Goal: Task Accomplishment & Management: Use online tool/utility

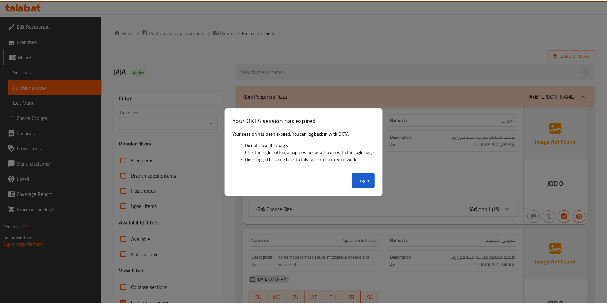
scroll to position [541, 0]
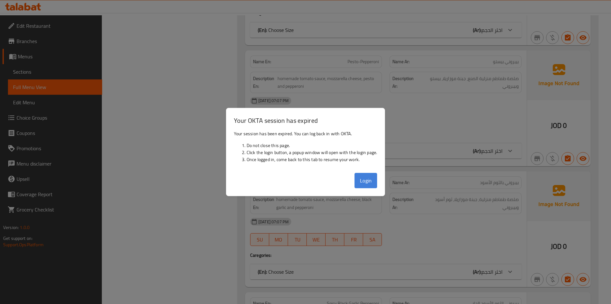
click at [361, 185] on button "Login" at bounding box center [366, 180] width 23 height 15
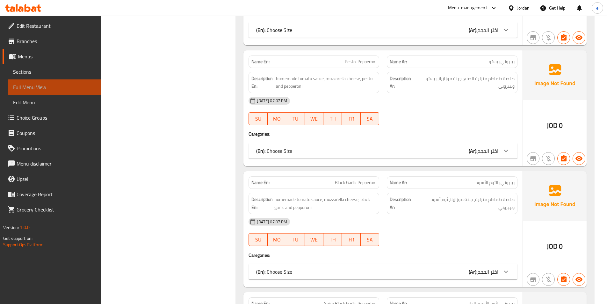
click at [33, 85] on span "Full Menu View" at bounding box center [54, 87] width 83 height 8
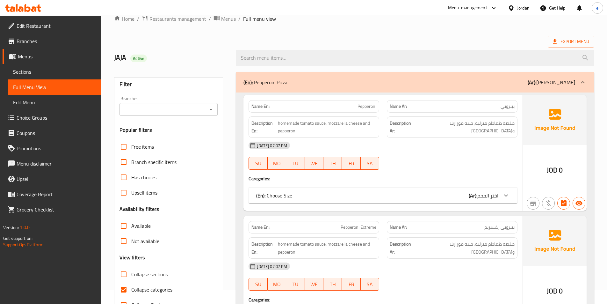
scroll to position [0, 0]
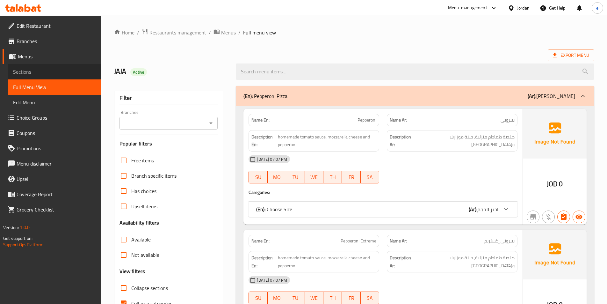
click at [42, 73] on span "Sections" at bounding box center [54, 72] width 83 height 8
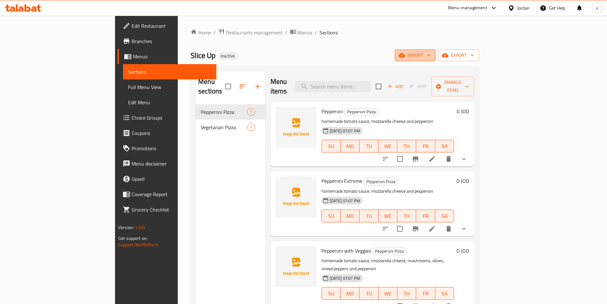
click at [430, 59] on span "import" at bounding box center [415, 55] width 31 height 8
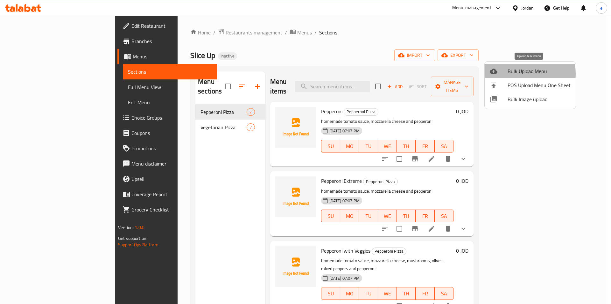
click at [513, 74] on span "Bulk Upload Menu" at bounding box center [539, 71] width 63 height 8
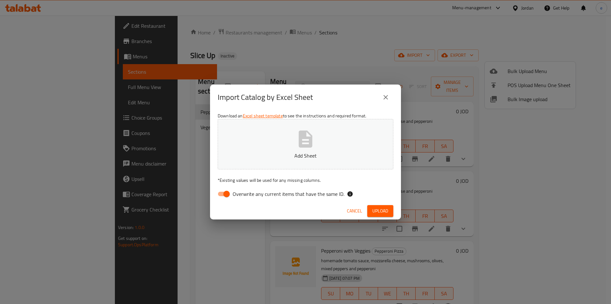
click at [278, 157] on p "Add Sheet" at bounding box center [306, 156] width 156 height 8
click at [225, 193] on input "Overwrite any current items that have the same ID." at bounding box center [227, 194] width 36 height 12
checkbox input "false"
click at [373, 208] on span "Upload" at bounding box center [381, 211] width 16 height 8
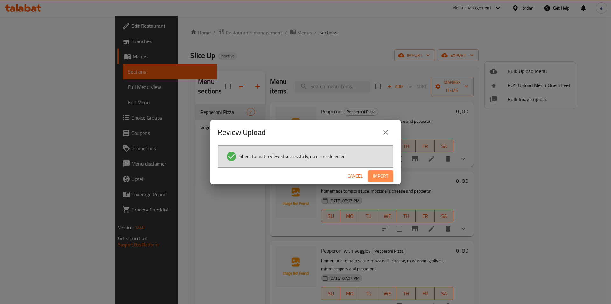
click at [392, 178] on button "Import" at bounding box center [380, 176] width 25 height 12
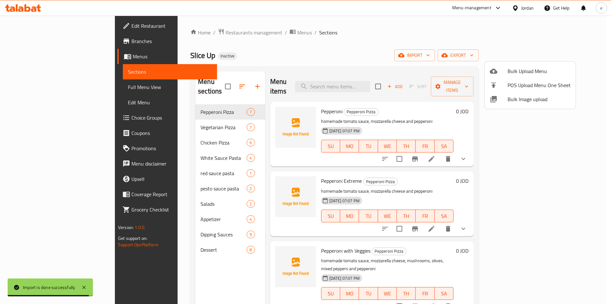
click at [591, 57] on div at bounding box center [305, 152] width 611 height 304
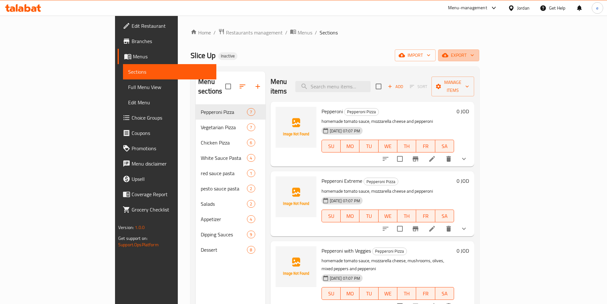
click at [479, 57] on button "export" at bounding box center [458, 55] width 41 height 12
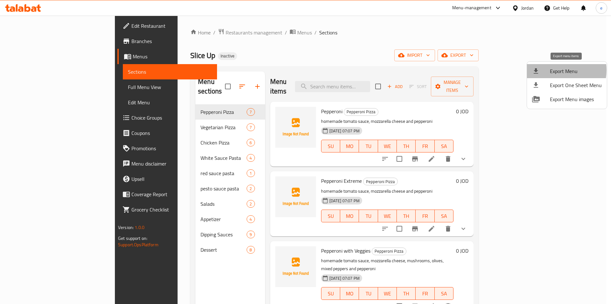
click at [557, 70] on span "Export Menu" at bounding box center [576, 71] width 52 height 8
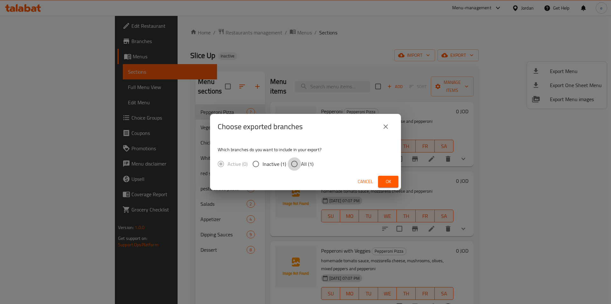
click at [297, 164] on input "All (1)" at bounding box center [294, 163] width 13 height 13
radio input "true"
click at [389, 181] on span "Ok" at bounding box center [388, 181] width 10 height 8
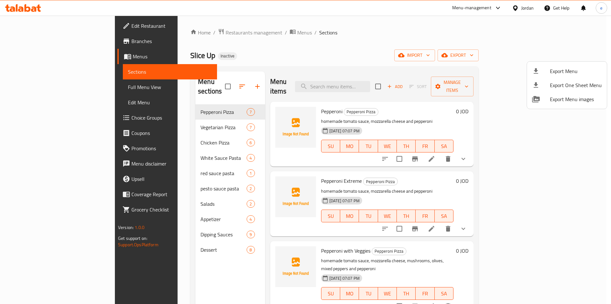
click at [45, 85] on div at bounding box center [305, 152] width 611 height 304
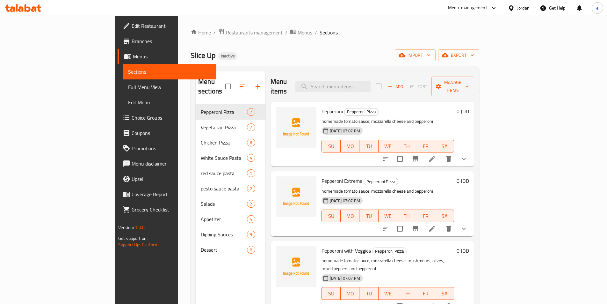
click at [128, 86] on span "Full Menu View" at bounding box center [169, 87] width 83 height 8
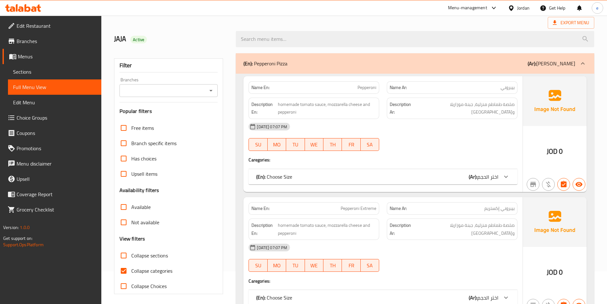
scroll to position [64, 0]
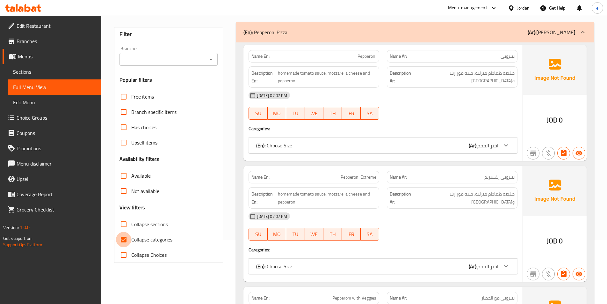
click at [125, 234] on input "Collapse categories" at bounding box center [123, 239] width 15 height 15
checkbox input "false"
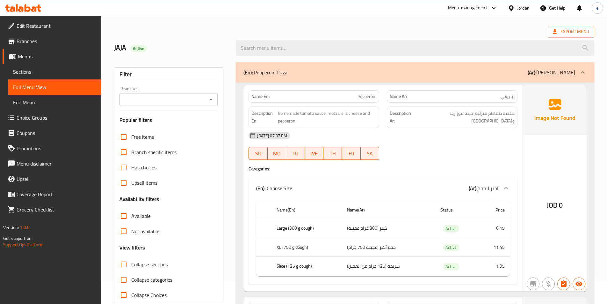
scroll to position [0, 0]
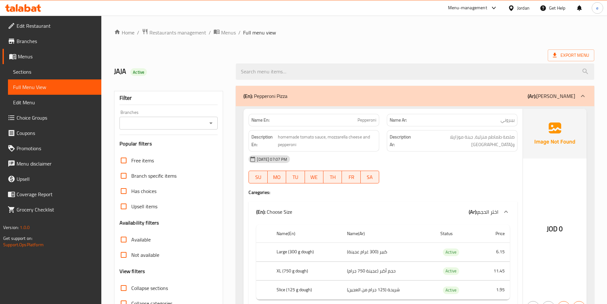
click at [581, 93] on icon at bounding box center [583, 96] width 8 height 8
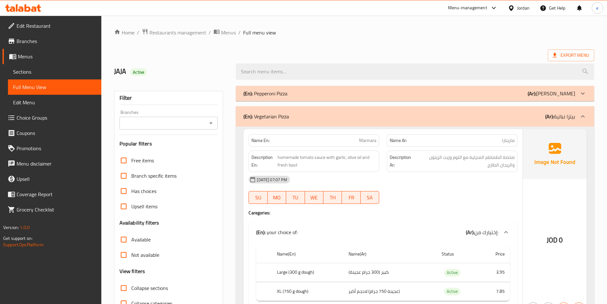
click at [587, 116] on div at bounding box center [582, 116] width 15 height 15
